Goal: Task Accomplishment & Management: Use online tool/utility

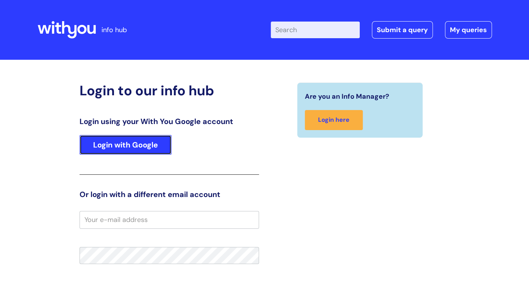
click at [121, 137] on link "Login with Google" at bounding box center [125, 145] width 92 height 20
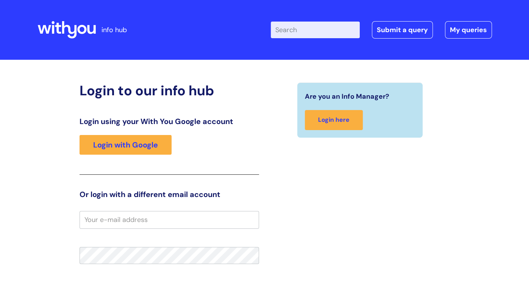
click at [129, 155] on div "Login using your With You Google account Login with Google" at bounding box center [168, 146] width 179 height 58
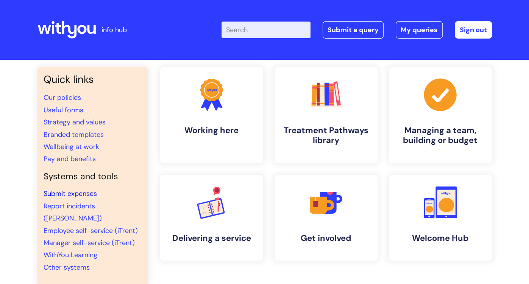
click at [79, 197] on link "Submit expenses" at bounding box center [70, 193] width 53 height 9
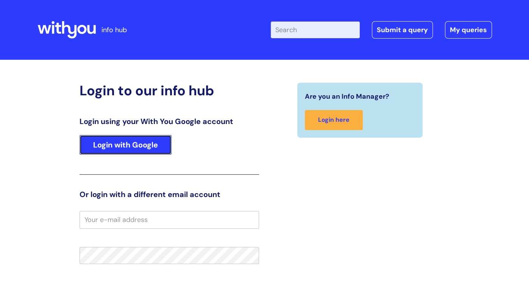
click at [109, 149] on link "Login with Google" at bounding box center [125, 145] width 92 height 20
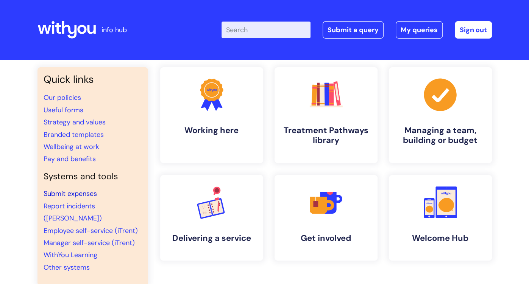
click at [76, 197] on link "Submit expenses" at bounding box center [70, 193] width 53 height 9
